Goal: Task Accomplishment & Management: Complete application form

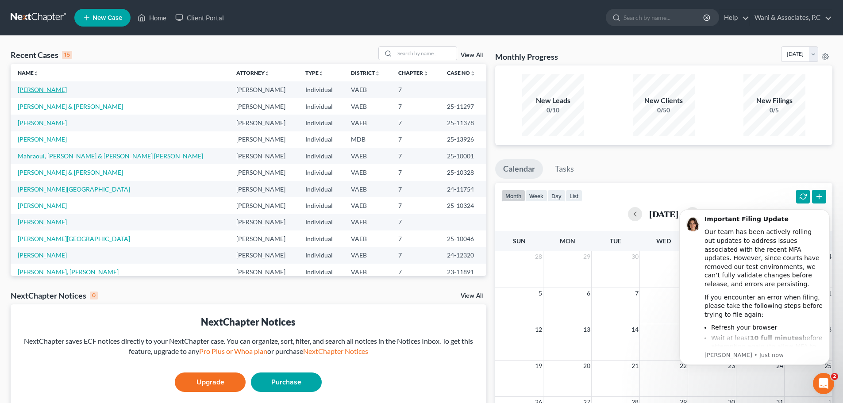
click at [56, 90] on link "[PERSON_NAME]" at bounding box center [42, 90] width 49 height 8
select select "10"
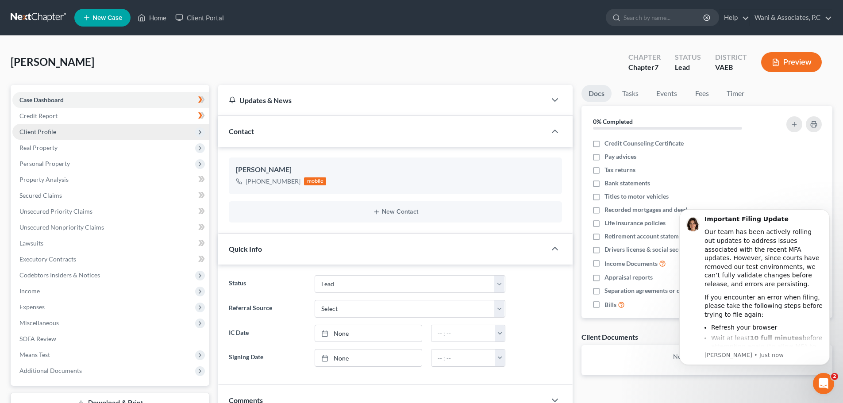
click at [93, 128] on span "Client Profile" at bounding box center [110, 132] width 197 height 16
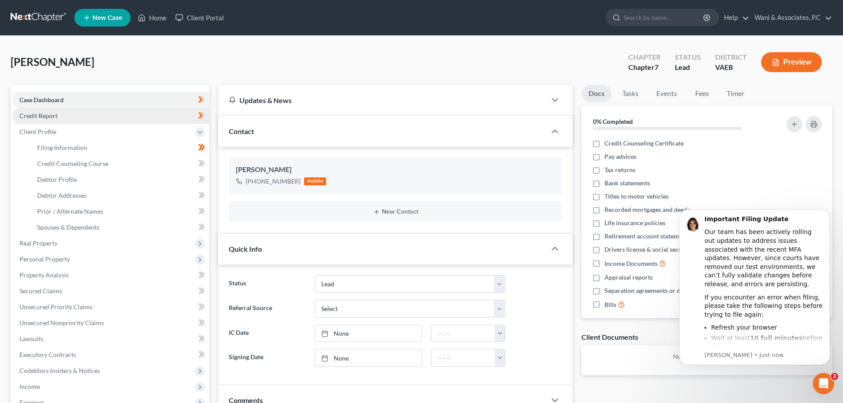
click at [94, 118] on link "Credit Report" at bounding box center [110, 116] width 197 height 16
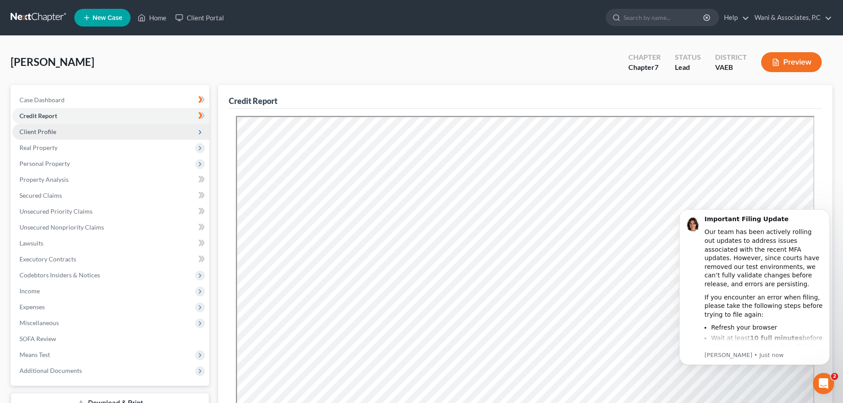
click at [94, 124] on span "Client Profile" at bounding box center [110, 132] width 197 height 16
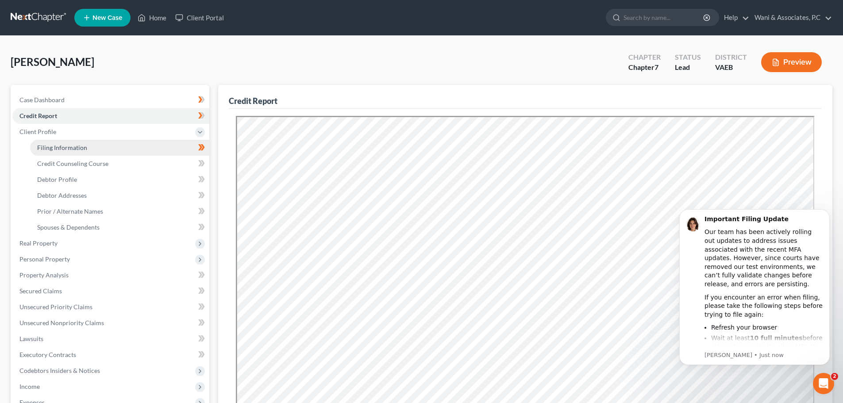
click at [95, 145] on link "Filing Information" at bounding box center [119, 148] width 179 height 16
select select "1"
select select "0"
select select "83"
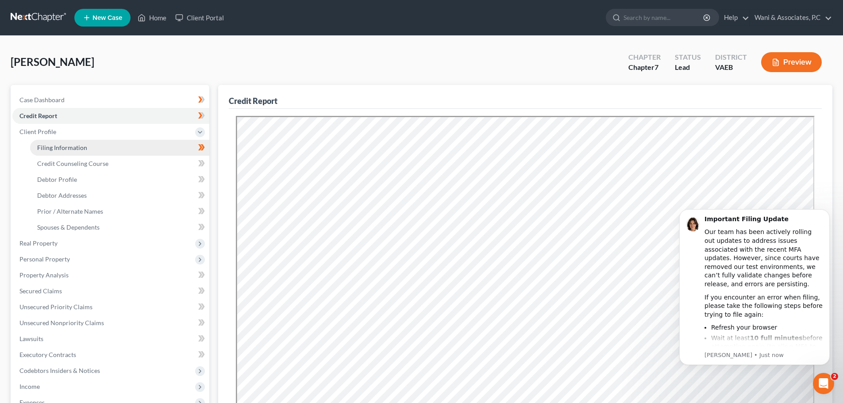
select select "0"
select select "48"
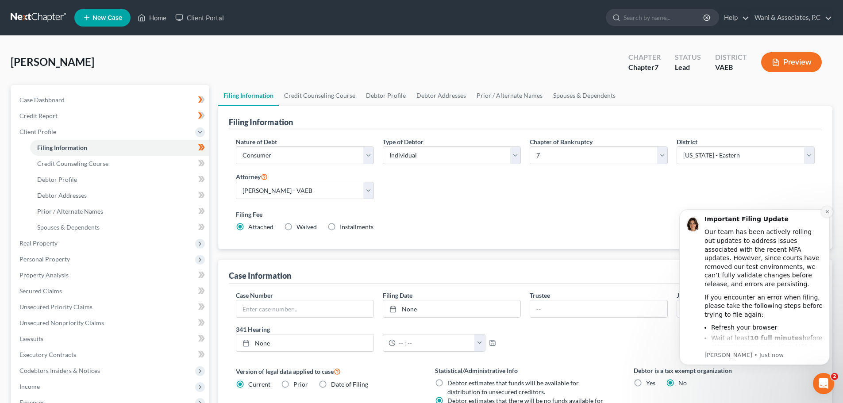
click at [823, 213] on button "Dismiss notification" at bounding box center [828, 212] width 12 height 12
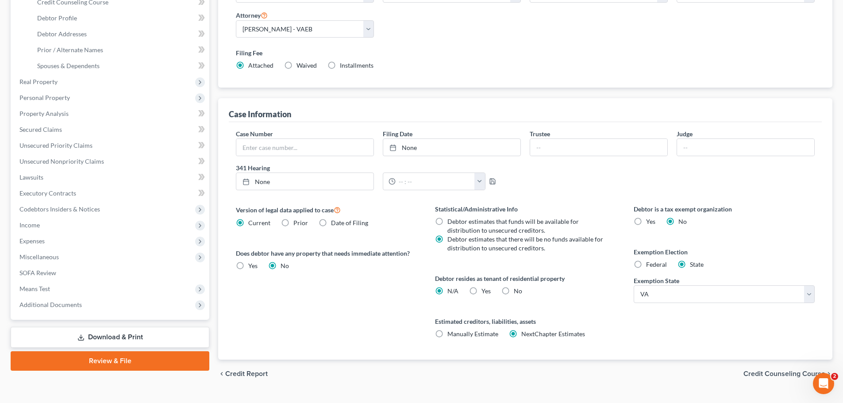
scroll to position [180, 0]
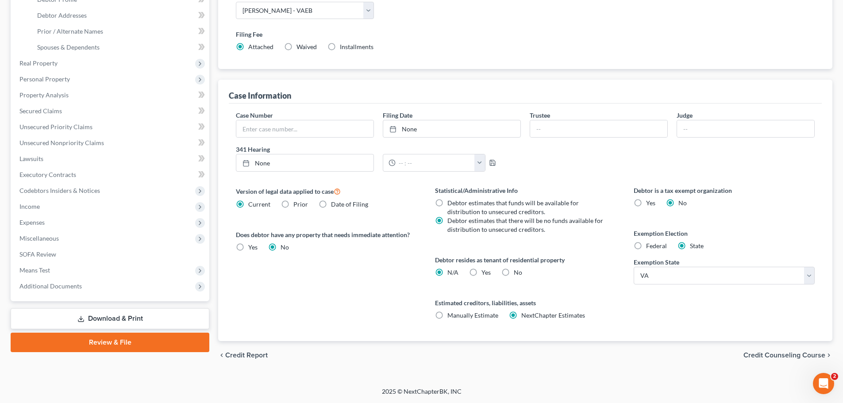
click at [768, 354] on span "Credit Counseling Course" at bounding box center [785, 355] width 82 height 7
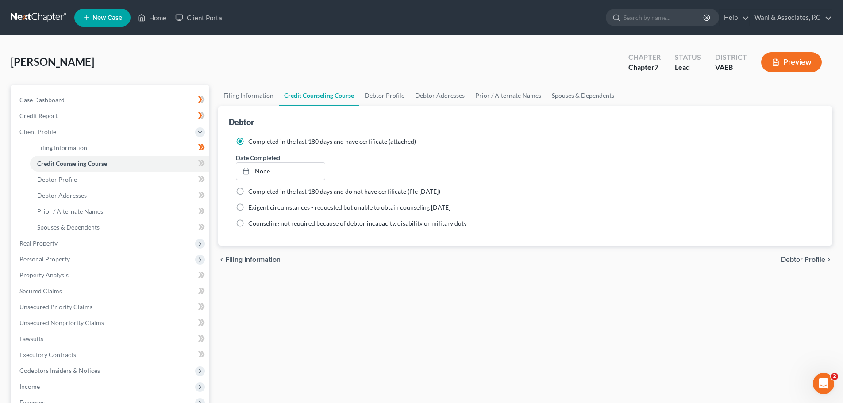
click at [787, 257] on span "Debtor Profile" at bounding box center [803, 259] width 44 height 7
select select "1"
select select "2"
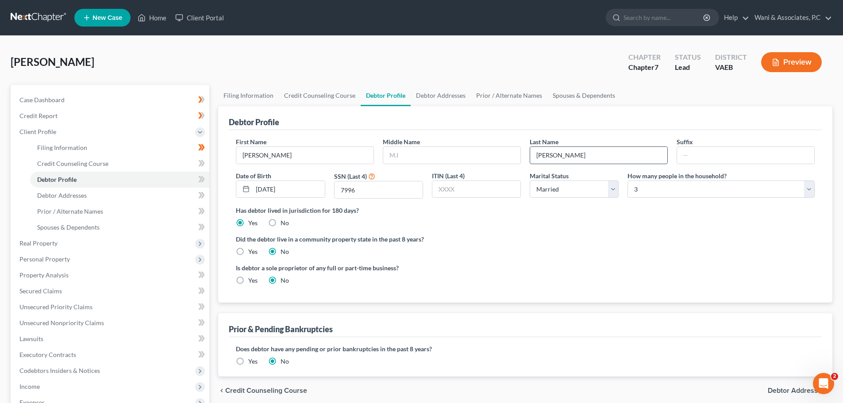
click at [567, 158] on input "[PERSON_NAME]" at bounding box center [598, 155] width 137 height 17
type input "[PERSON_NAME]"
click at [571, 227] on div "Has debtor lived in jurisdiction for 180 days? Yes No Debtor must reside in jur…" at bounding box center [525, 217] width 579 height 22
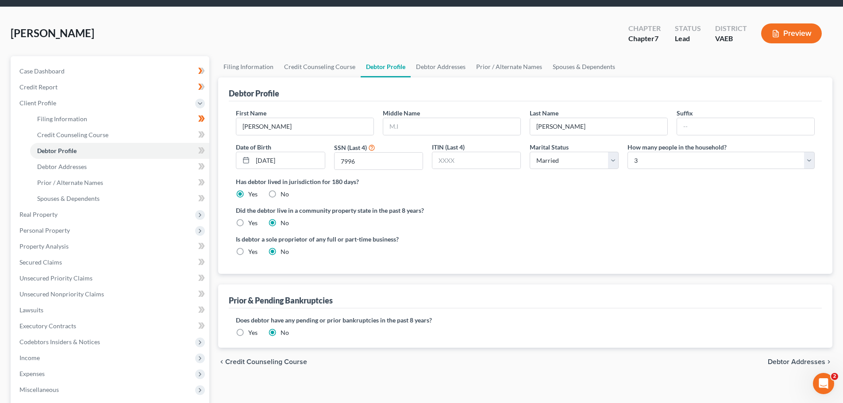
scroll to position [44, 0]
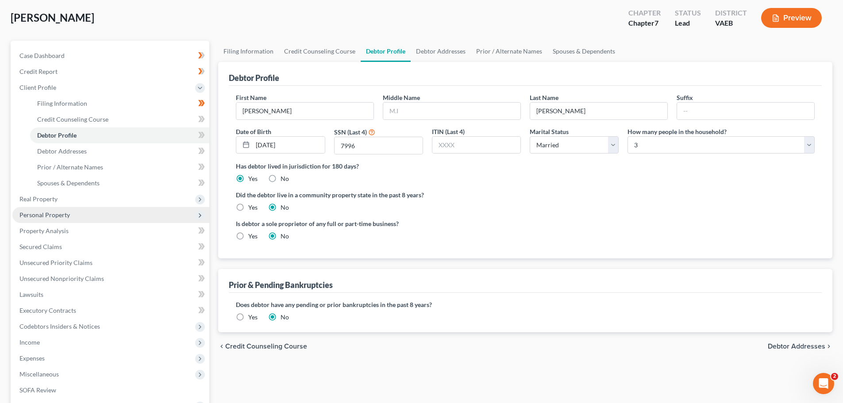
click at [90, 212] on span "Personal Property" at bounding box center [110, 215] width 197 height 16
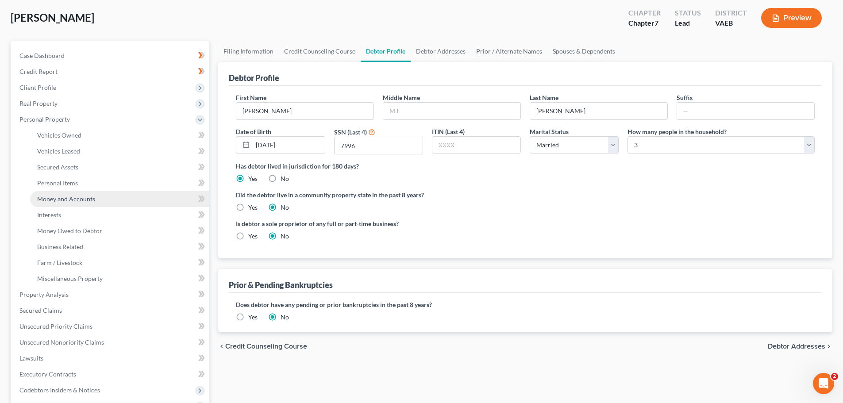
click at [104, 195] on link "Money and Accounts" at bounding box center [119, 199] width 179 height 16
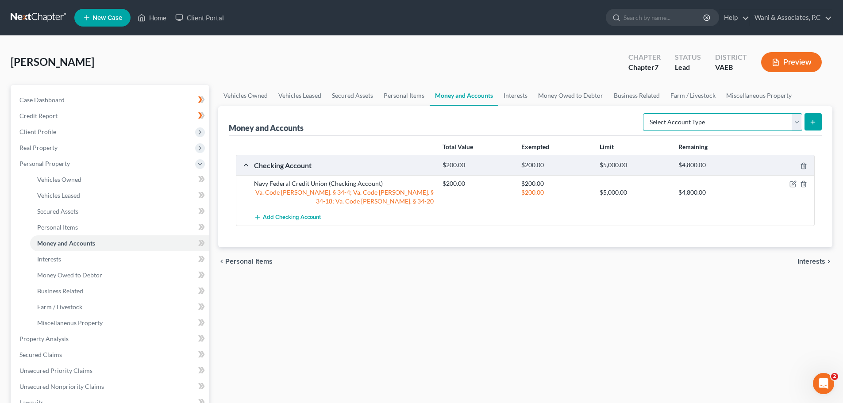
click at [798, 121] on select "Select Account Type Brokerage Cash on Hand Certificates of Deposit Checking Acc…" at bounding box center [722, 122] width 159 height 18
select select "cash_on_hand"
click at [645, 113] on select "Select Account Type Brokerage Cash on Hand Certificates of Deposit Checking Acc…" at bounding box center [722, 122] width 159 height 18
click at [811, 120] on icon "submit" at bounding box center [813, 122] width 7 height 7
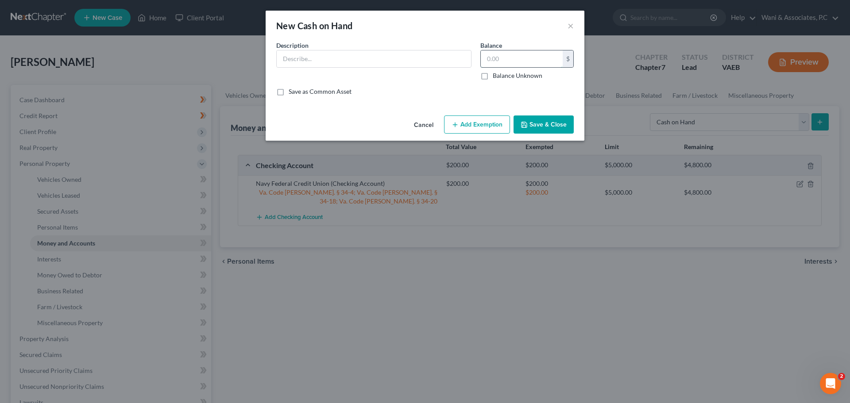
click at [507, 61] on input "text" at bounding box center [522, 58] width 82 height 17
type input "100"
click at [411, 56] on input "text" at bounding box center [374, 58] width 194 height 17
type input "Cash in hand"
click at [464, 124] on button "Add Exemption" at bounding box center [477, 125] width 66 height 19
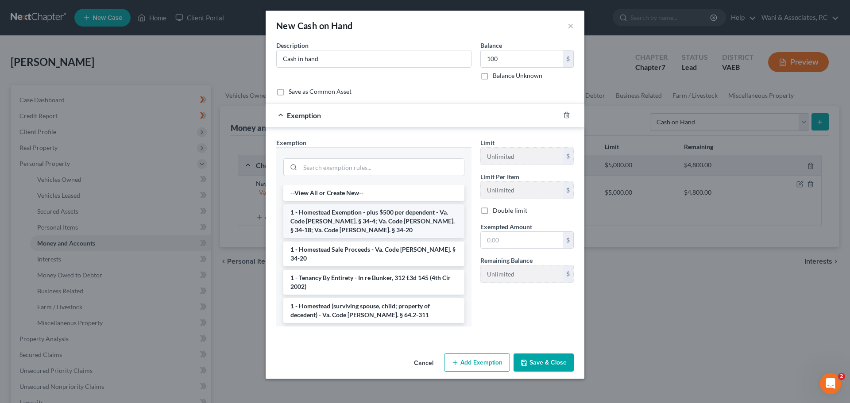
click at [400, 215] on li "1 - Homestead Exemption - plus $500 per dependent - Va. Code [PERSON_NAME]. § 3…" at bounding box center [373, 222] width 181 height 34
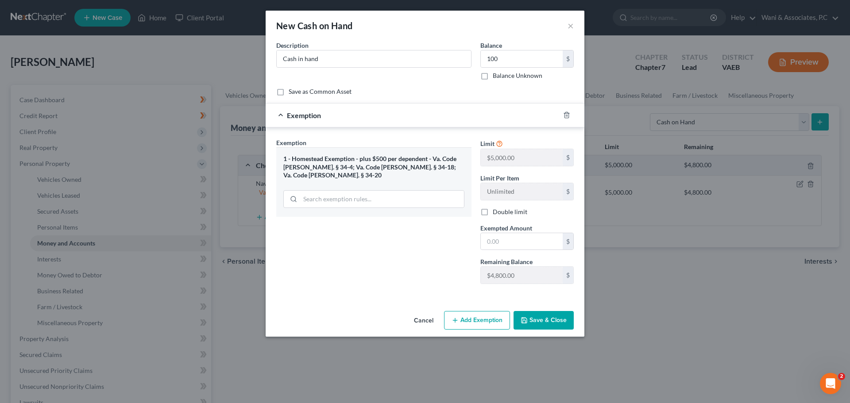
click at [543, 316] on button "Save & Close" at bounding box center [544, 320] width 60 height 19
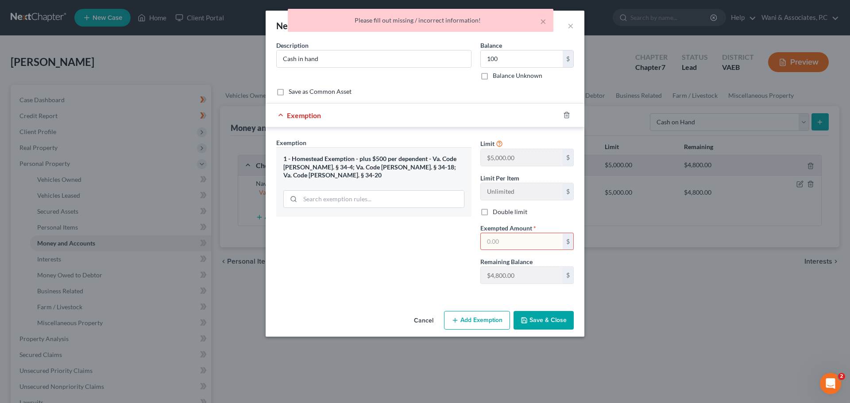
click at [518, 236] on input "text" at bounding box center [522, 241] width 82 height 17
type input "100"
click at [542, 323] on button "Save & Close" at bounding box center [544, 320] width 60 height 19
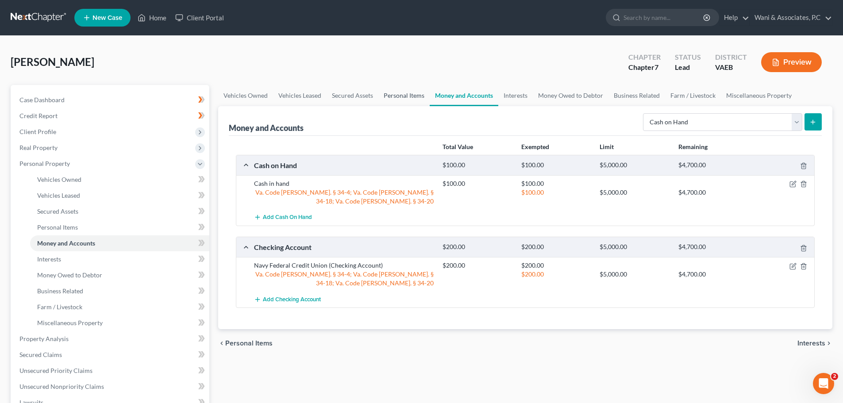
click at [413, 100] on link "Personal Items" at bounding box center [404, 95] width 51 height 21
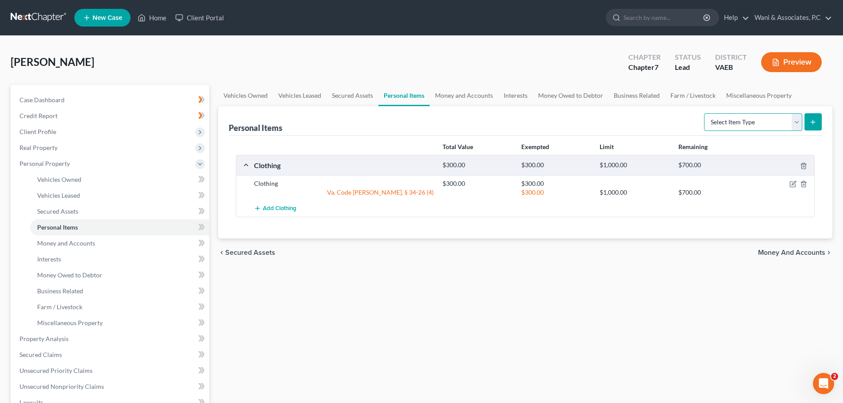
click at [769, 116] on select "Select Item Type Clothing Collectibles Of Value Electronics Firearms Household …" at bounding box center [753, 122] width 98 height 18
select select "household_goods"
click at [705, 113] on select "Select Item Type Clothing Collectibles Of Value Electronics Firearms Household …" at bounding box center [753, 122] width 98 height 18
click at [813, 120] on line "submit" at bounding box center [813, 122] width 0 height 4
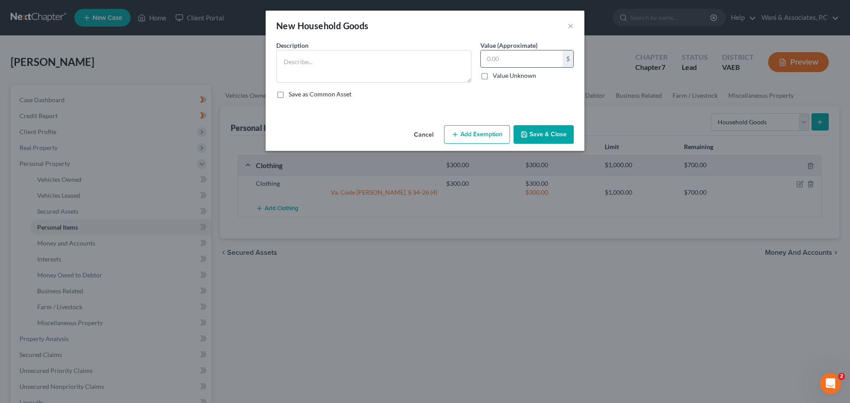
click at [502, 58] on input "text" at bounding box center [522, 58] width 82 height 17
type input "2,000"
click at [353, 66] on textarea at bounding box center [373, 66] width 195 height 33
type textarea "Furniture"
click at [455, 127] on button "Add Exemption" at bounding box center [477, 134] width 66 height 19
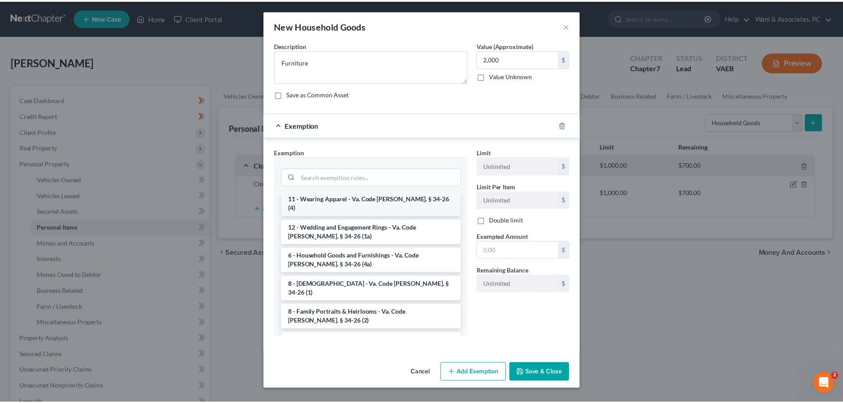
scroll to position [43, 0]
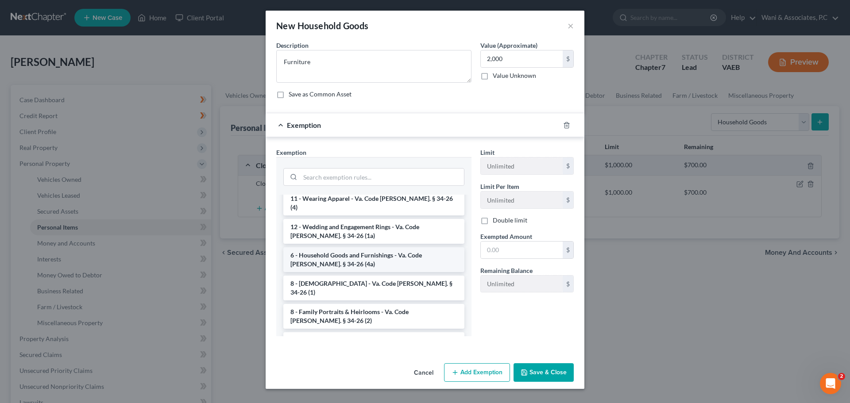
click at [386, 256] on li "6 - Household Goods and Furnishings - Va. Code [PERSON_NAME]. § 34-26 (4a)" at bounding box center [373, 259] width 181 height 25
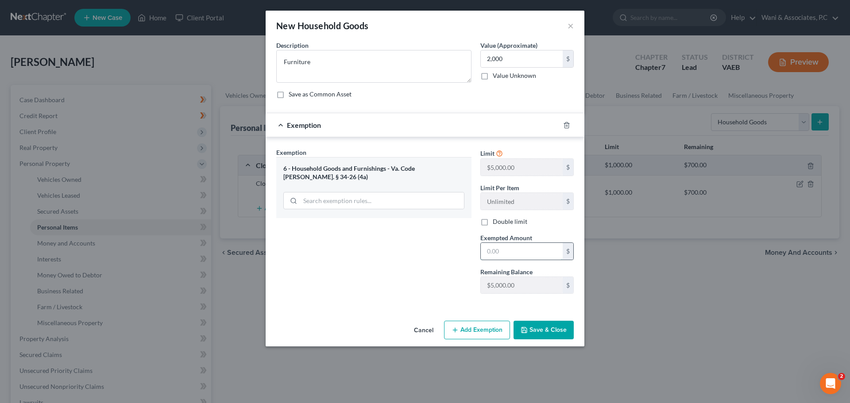
click at [506, 251] on input "text" at bounding box center [522, 251] width 82 height 17
type input "2,000"
click at [545, 329] on button "Save & Close" at bounding box center [544, 330] width 60 height 19
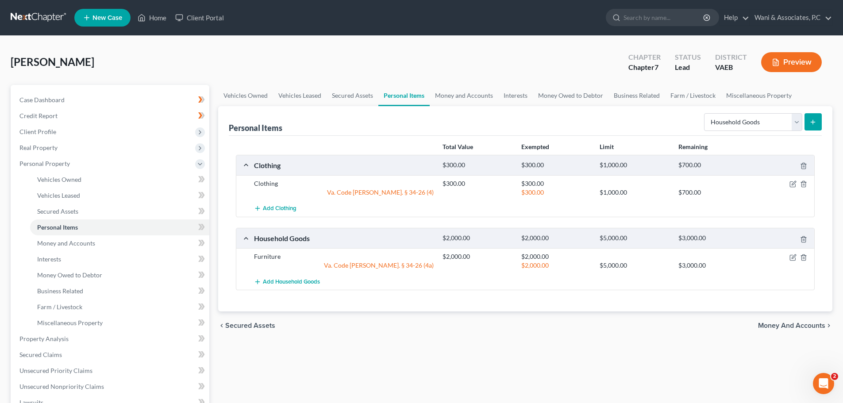
click at [813, 121] on icon "submit" at bounding box center [813, 122] width 7 height 7
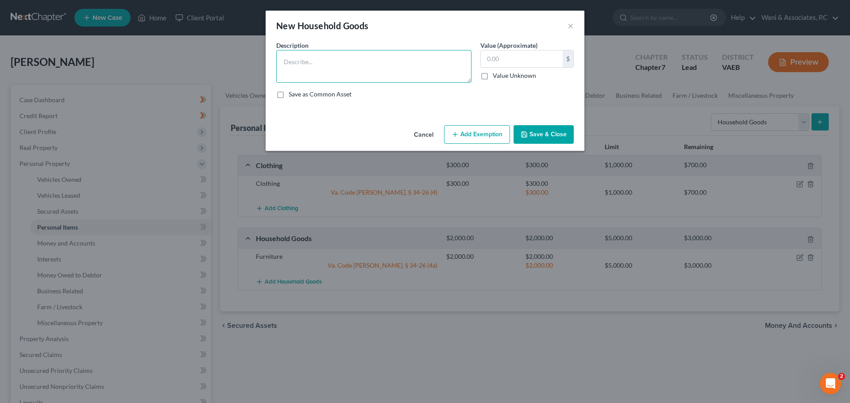
click at [364, 69] on textarea at bounding box center [373, 66] width 195 height 33
type textarea "Electronics"
click at [490, 58] on input "text" at bounding box center [522, 58] width 82 height 17
type input "500"
click at [467, 136] on button "Add Exemption" at bounding box center [477, 134] width 66 height 19
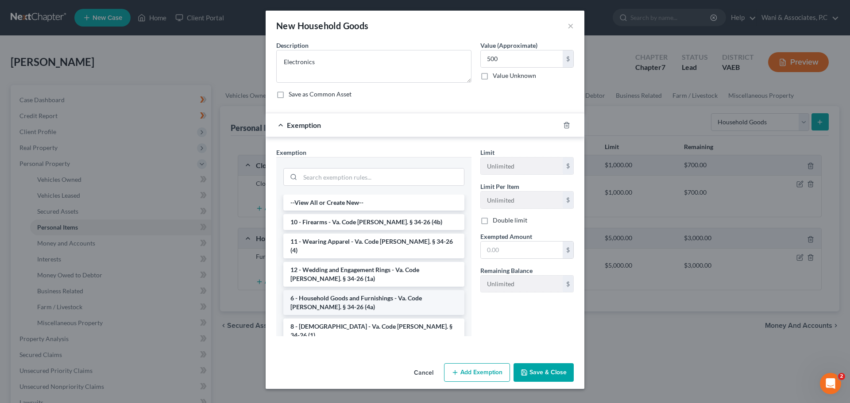
click at [370, 290] on li "6 - Household Goods and Furnishings - Va. Code [PERSON_NAME]. § 34-26 (4a)" at bounding box center [373, 302] width 181 height 25
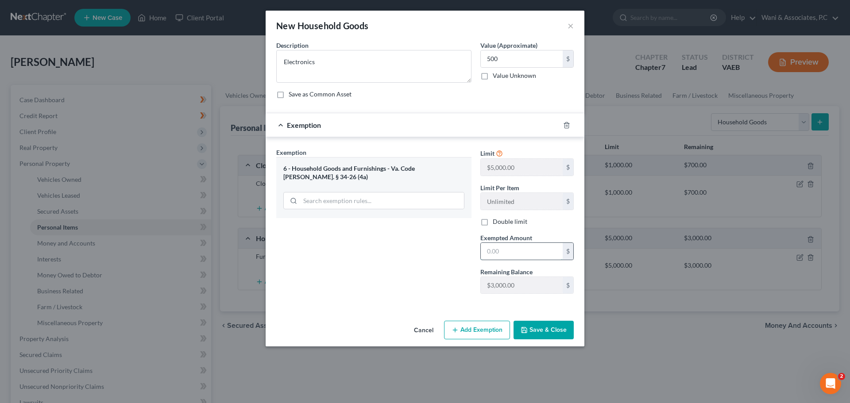
click at [508, 254] on input "text" at bounding box center [522, 251] width 82 height 17
type input "500"
click at [543, 332] on button "Save & Close" at bounding box center [544, 330] width 60 height 19
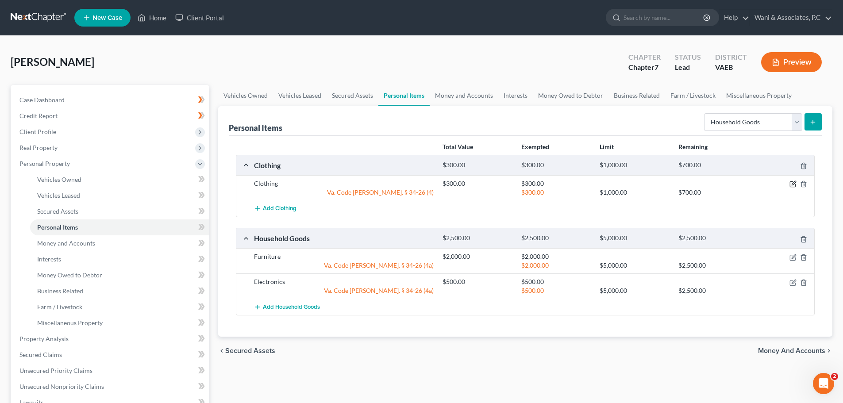
click at [791, 182] on icon "button" at bounding box center [793, 184] width 7 height 7
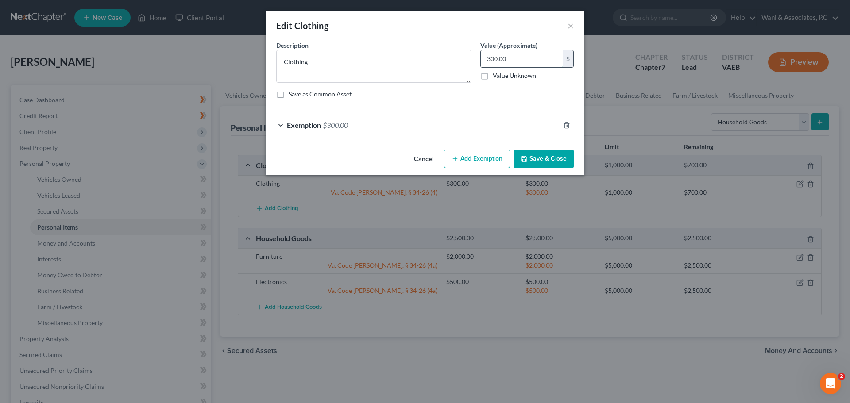
click at [500, 62] on input "300.00" at bounding box center [522, 58] width 82 height 17
type input "700"
click at [549, 155] on button "Save & Close" at bounding box center [544, 159] width 60 height 19
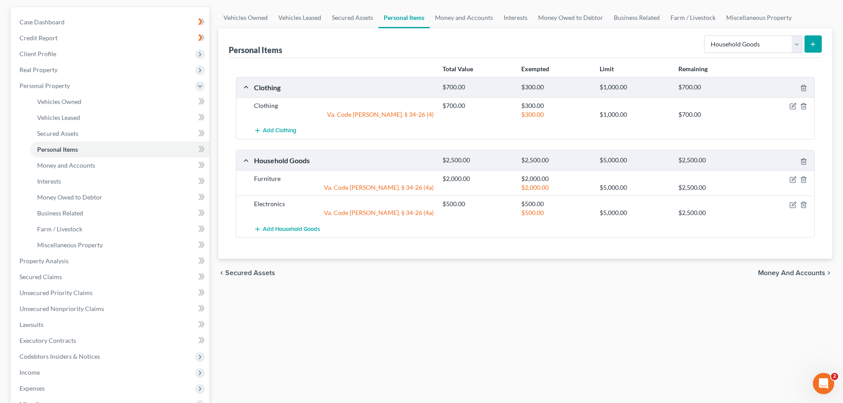
scroll to position [138, 0]
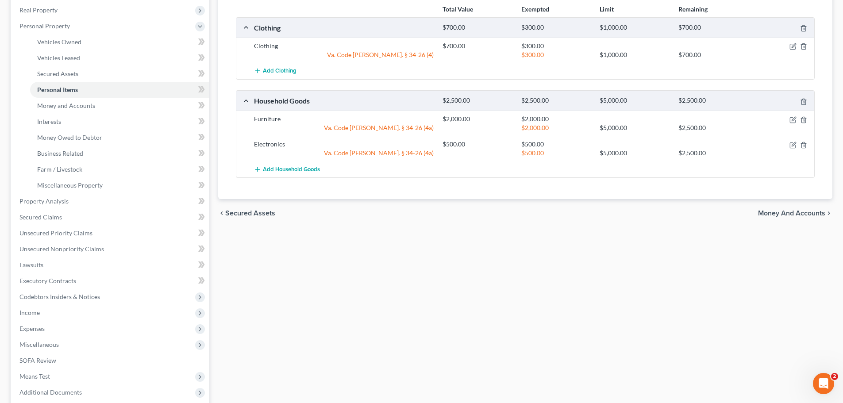
click at [773, 211] on span "Money and Accounts" at bounding box center [791, 213] width 67 height 7
